Goal: Answer question/provide support: Share knowledge or assist other users

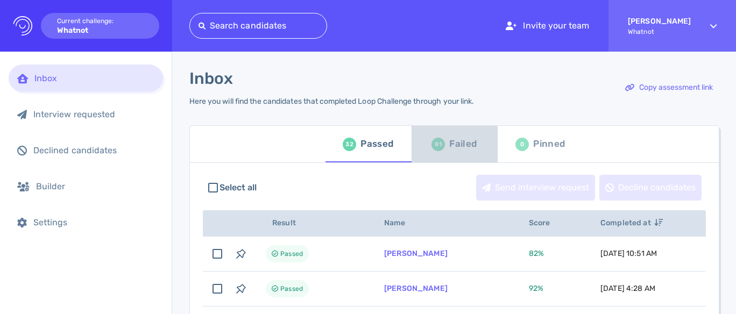
click at [438, 144] on div "81" at bounding box center [438, 144] width 13 height 13
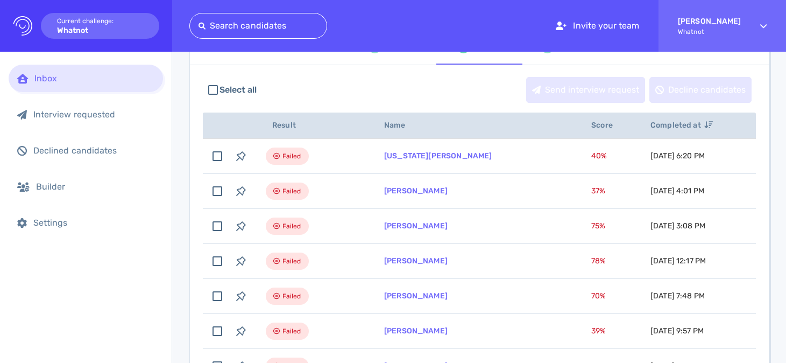
scroll to position [99, 0]
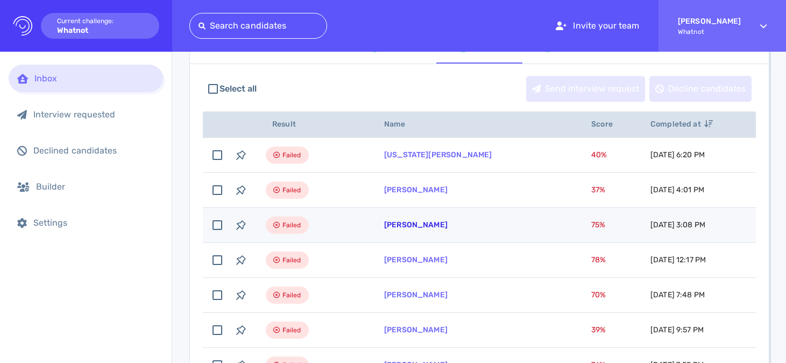
click at [400, 222] on link "[PERSON_NAME]" at bounding box center [416, 224] width 64 height 9
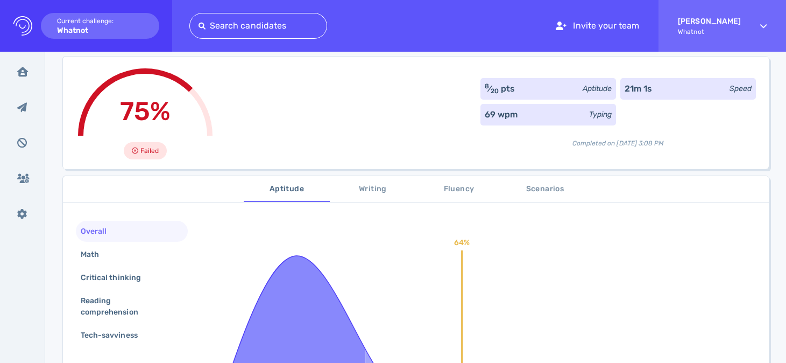
scroll to position [66, 0]
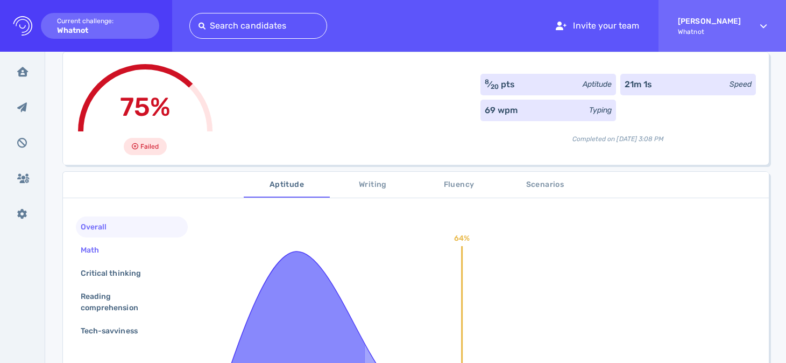
click at [137, 256] on div "Math" at bounding box center [132, 250] width 112 height 21
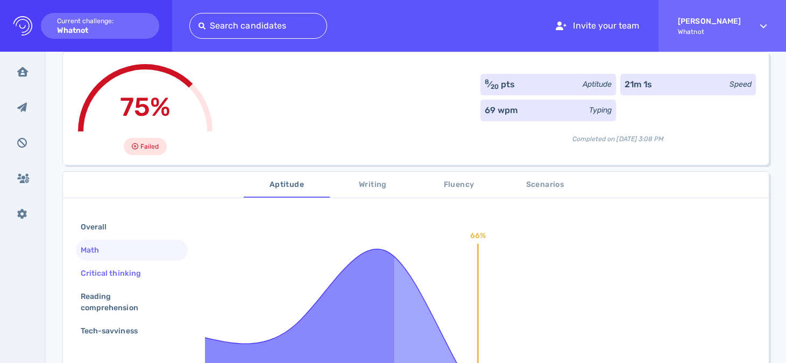
click at [132, 283] on div "Critical thinking" at bounding box center [132, 273] width 112 height 21
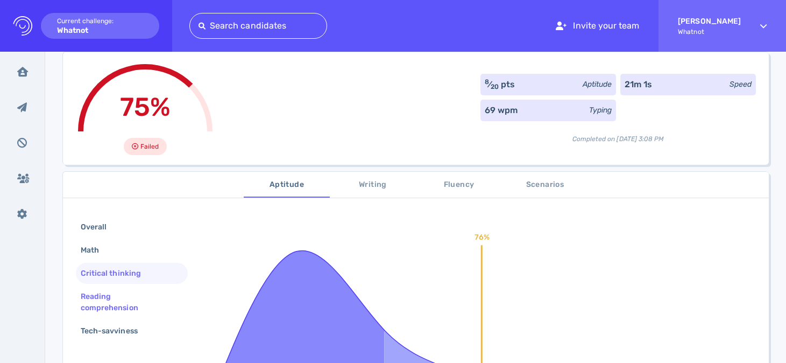
click at [132, 303] on div "Reading comprehension" at bounding box center [128, 302] width 98 height 27
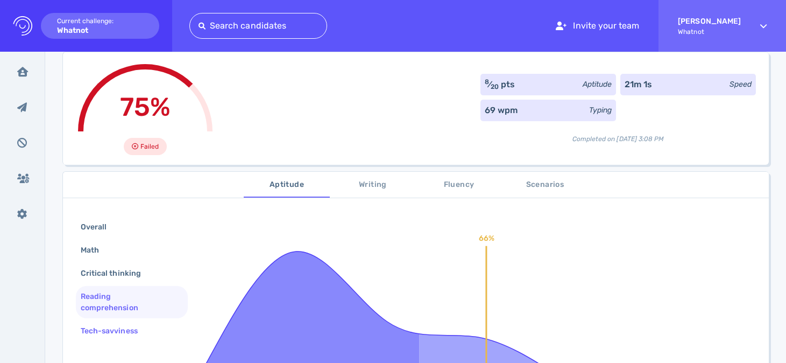
click at [141, 329] on div "Tech-savviness" at bounding box center [115, 331] width 72 height 16
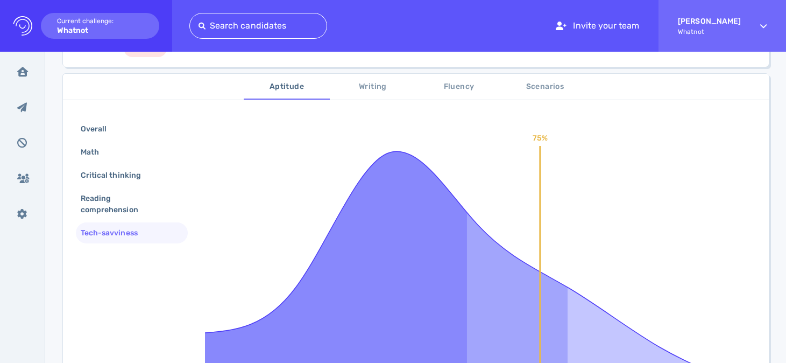
scroll to position [177, 0]
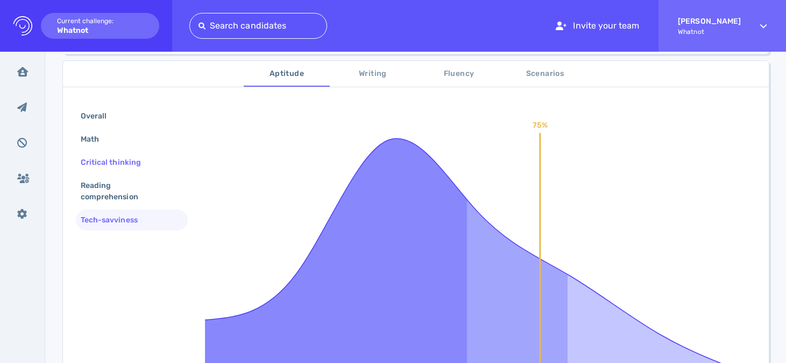
click at [119, 166] on div "Critical thinking" at bounding box center [116, 162] width 75 height 16
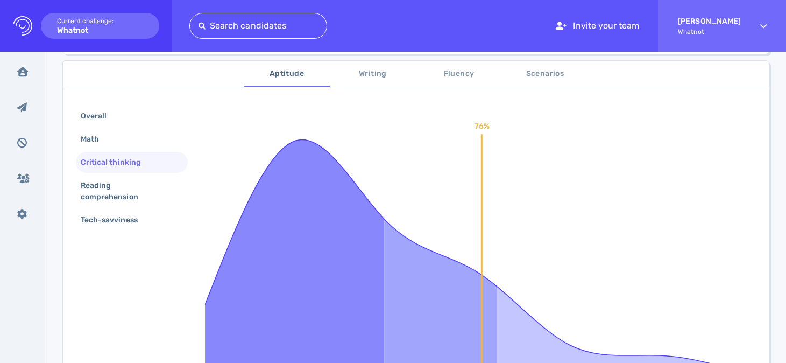
click at [370, 75] on span "Writing" at bounding box center [372, 73] width 73 height 13
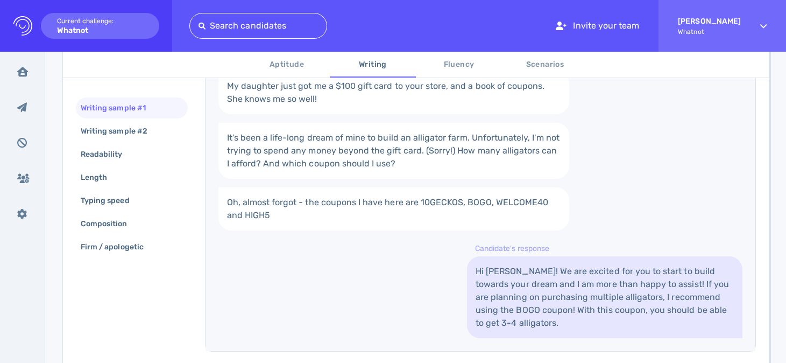
scroll to position [347, 0]
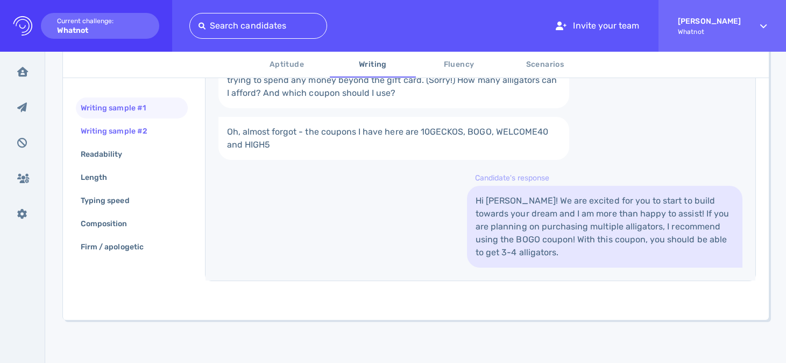
click at [148, 132] on div "Writing sample #2" at bounding box center [120, 131] width 82 height 16
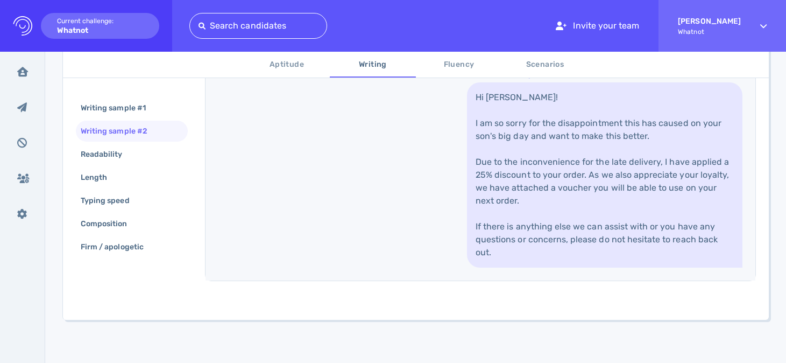
scroll to position [552, 0]
